Goal: Check status

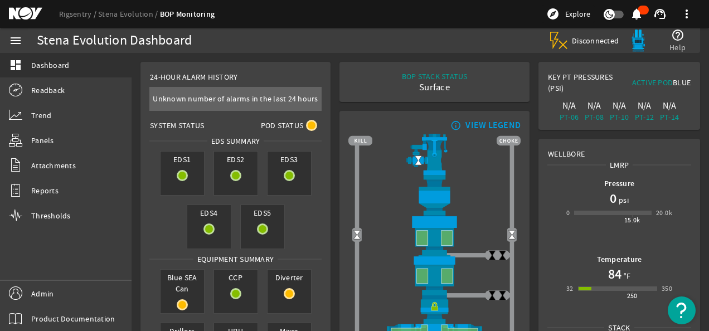
click at [564, 45] on mat-icon at bounding box center [556, 38] width 13 height 13
click at [608, 15] on icon "button" at bounding box center [609, 14] width 10 height 10
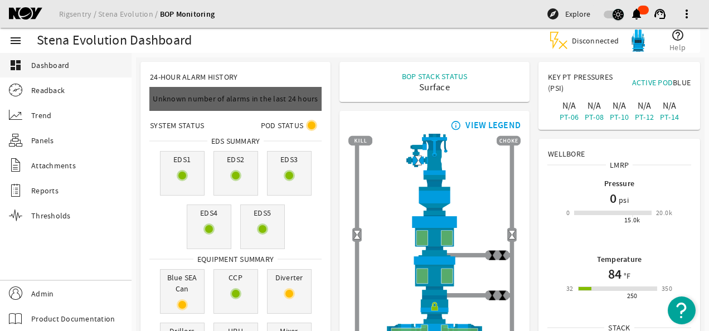
click at [619, 16] on icon "button" at bounding box center [618, 14] width 10 height 10
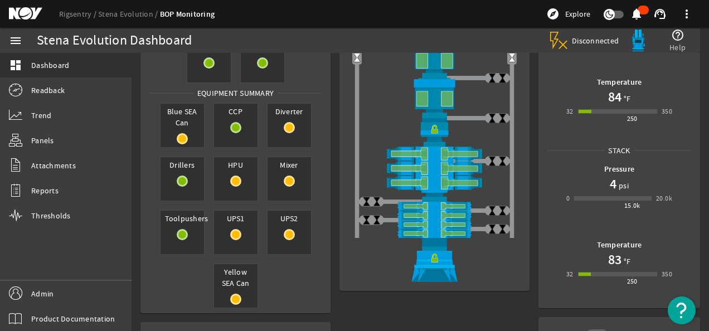
scroll to position [185, 0]
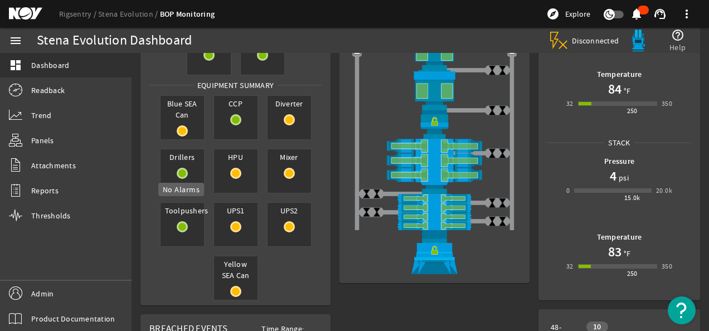
click at [182, 170] on mat-icon at bounding box center [182, 173] width 11 height 11
click at [222, 175] on rigsentry-circle-icon at bounding box center [235, 173] width 43 height 11
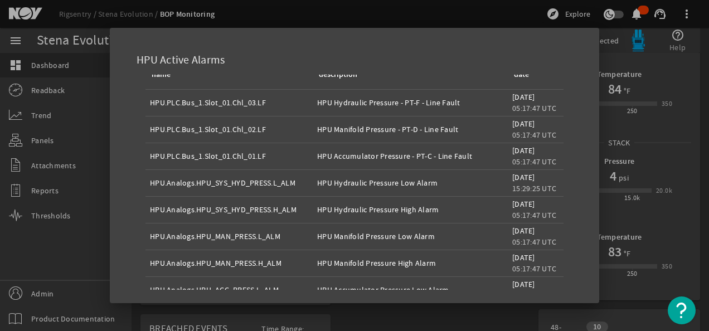
scroll to position [96, 0]
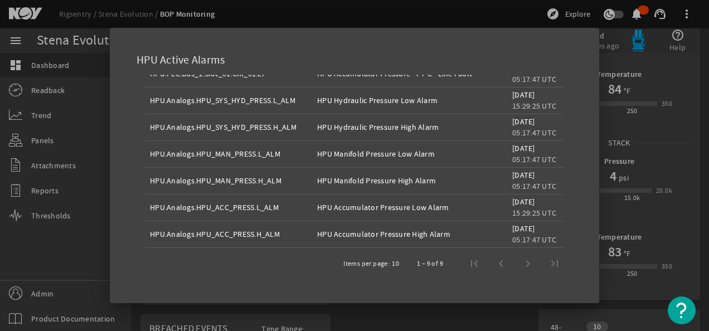
click at [642, 312] on div at bounding box center [354, 165] width 709 height 331
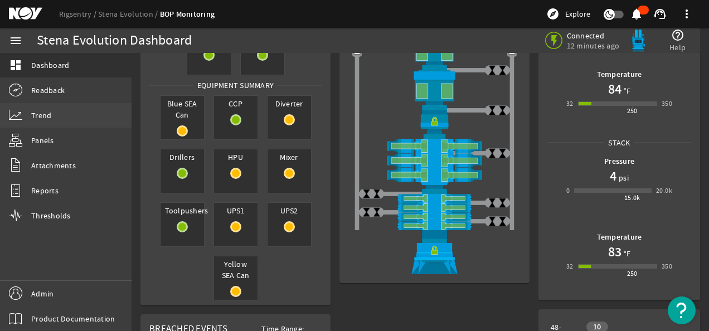
click at [68, 108] on link "Trend" at bounding box center [66, 115] width 132 height 25
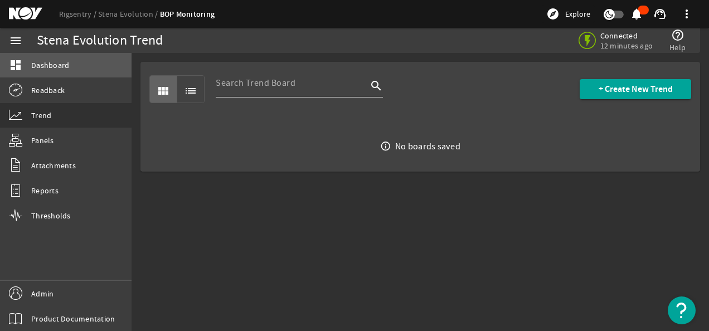
click at [87, 77] on link "dashboard Dashboard" at bounding box center [66, 65] width 132 height 25
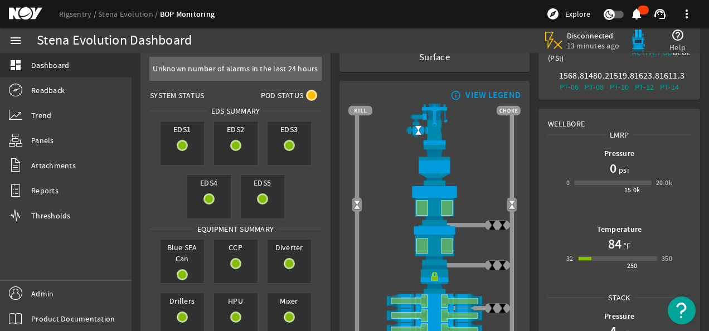
scroll to position [29, 0]
